Goal: Task Accomplishment & Management: Use online tool/utility

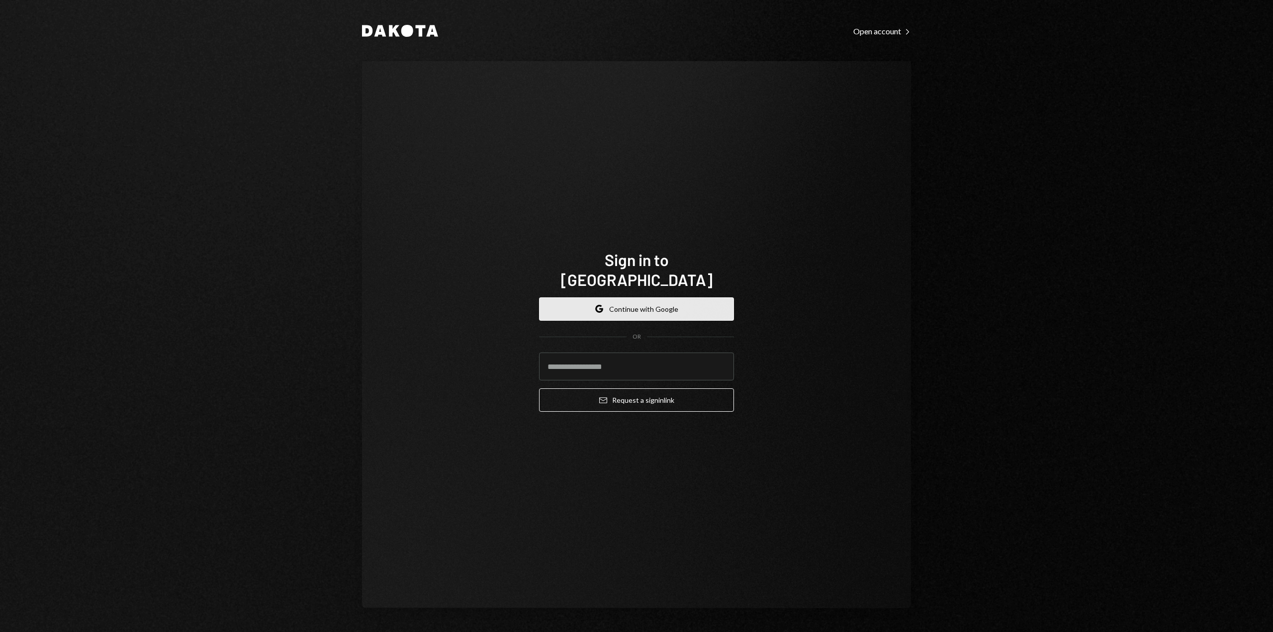
click at [635, 297] on button "Google Continue with Google" at bounding box center [636, 308] width 195 height 23
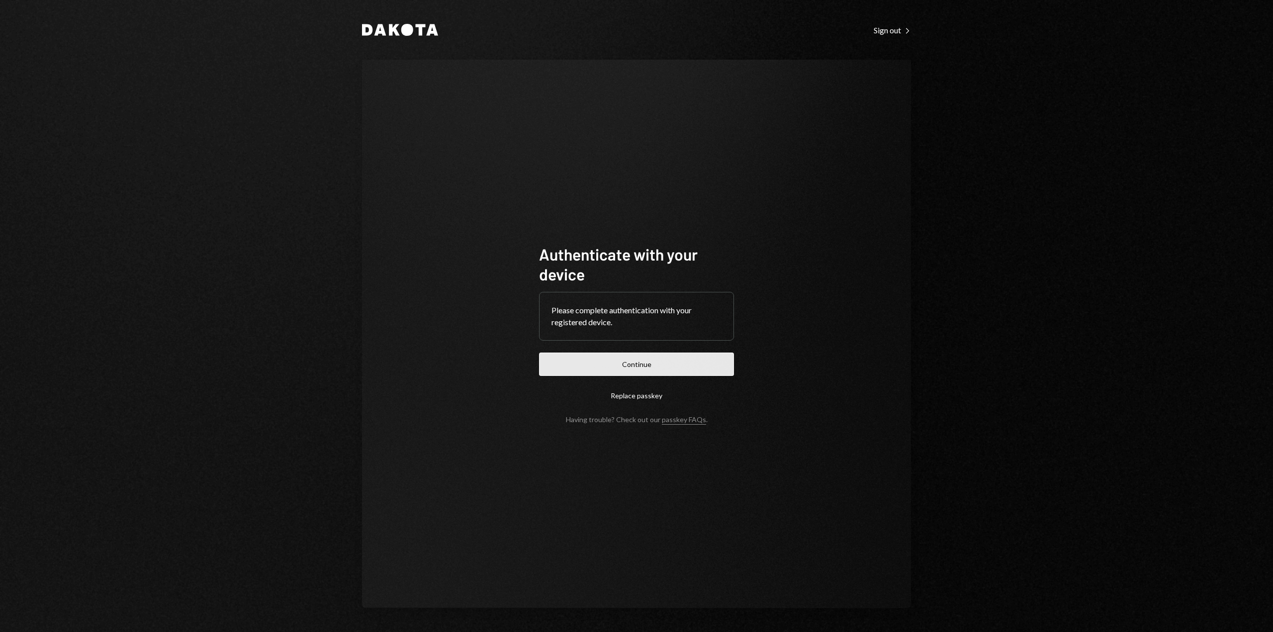
click at [670, 364] on button "Continue" at bounding box center [636, 364] width 195 height 23
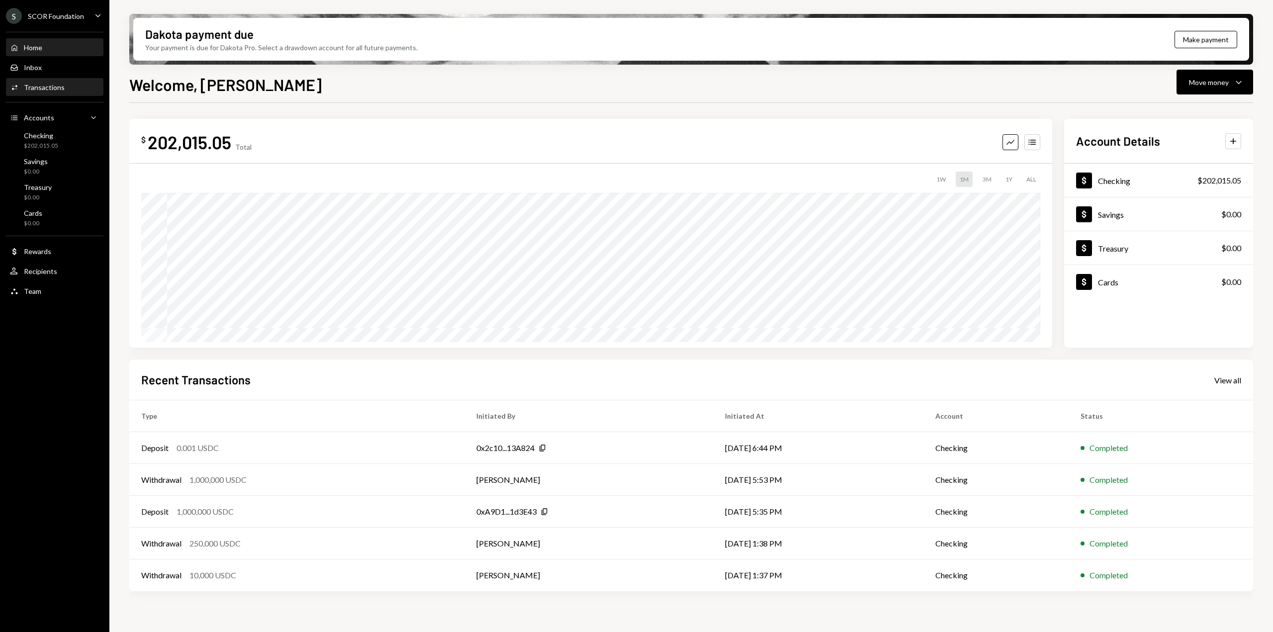
click at [54, 80] on div "Activities Transactions" at bounding box center [55, 87] width 90 height 17
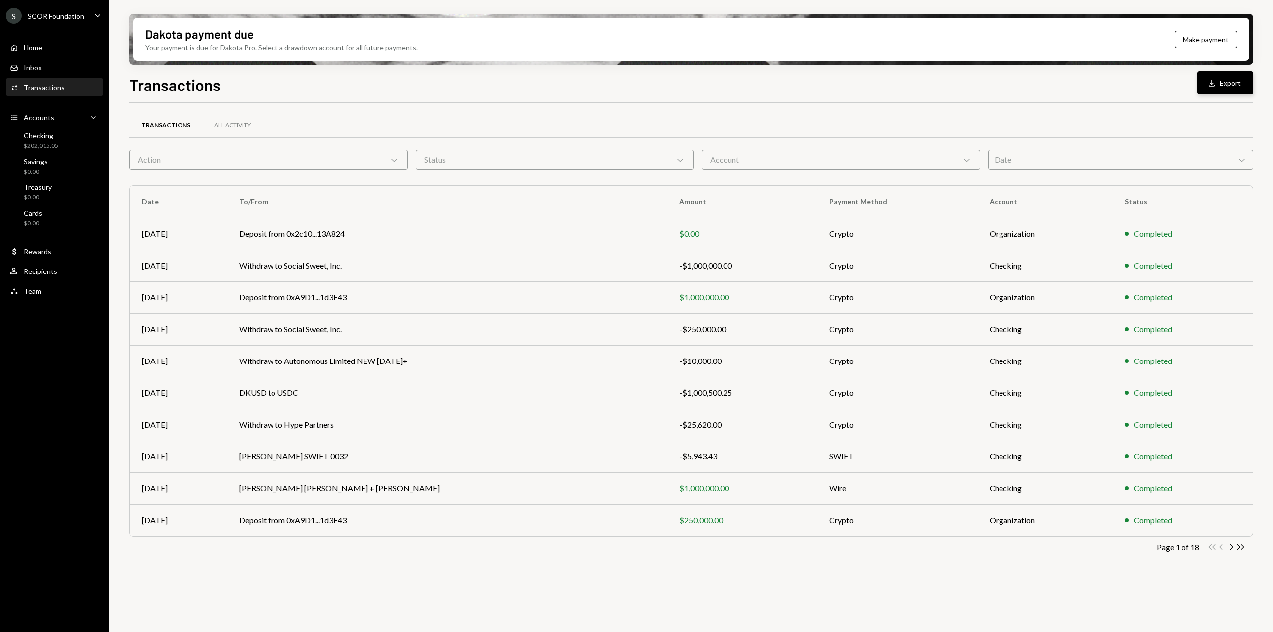
click at [1233, 79] on button "Download Export" at bounding box center [1225, 82] width 56 height 23
